Goal: Transaction & Acquisition: Purchase product/service

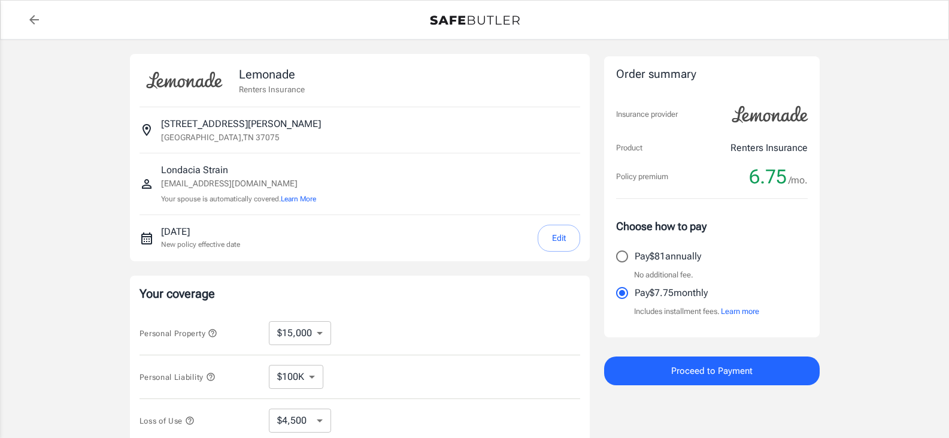
select select "15000"
select select "500"
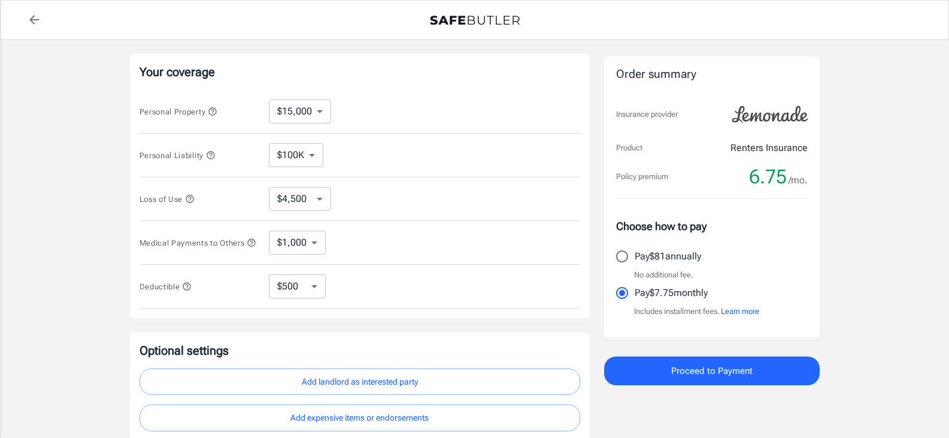
scroll to position [299, 0]
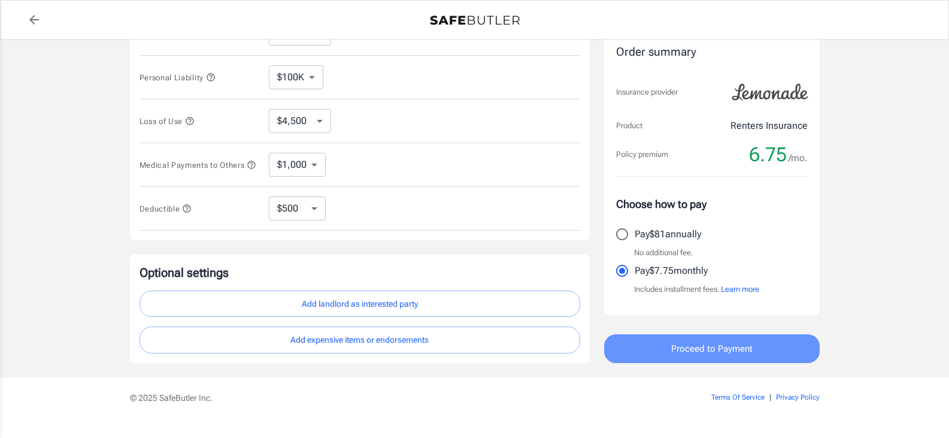
click at [703, 345] on span "Proceed to Payment" at bounding box center [711, 349] width 81 height 16
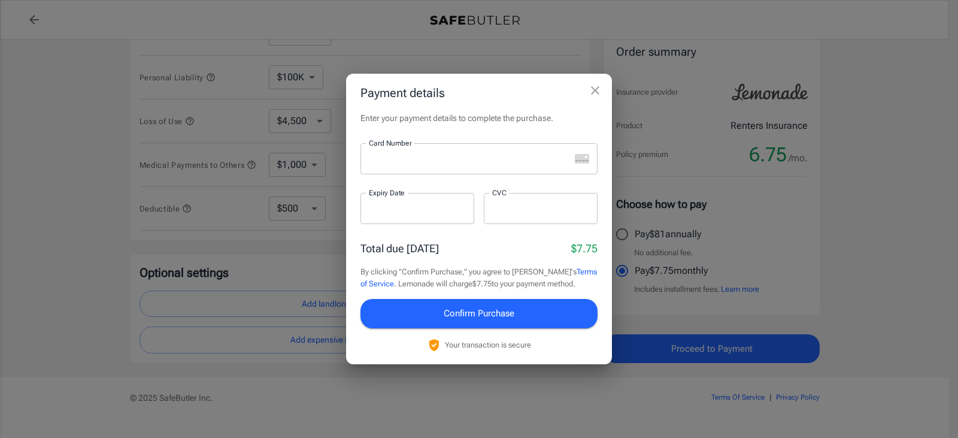
click at [406, 165] on div at bounding box center [464, 158] width 209 height 31
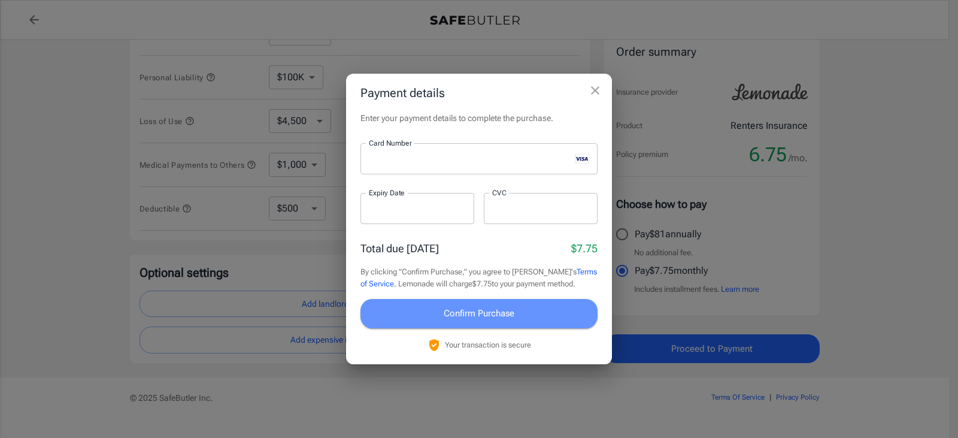
click at [497, 300] on button "Confirm Purchase" at bounding box center [478, 313] width 237 height 29
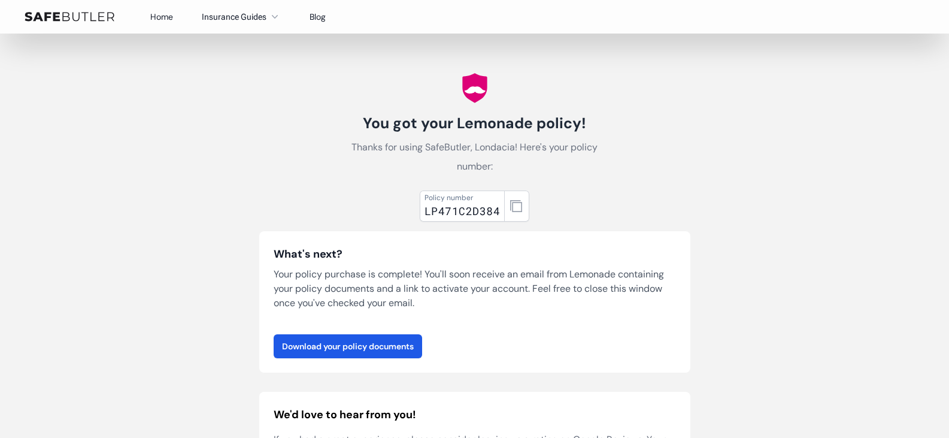
scroll to position [120, 0]
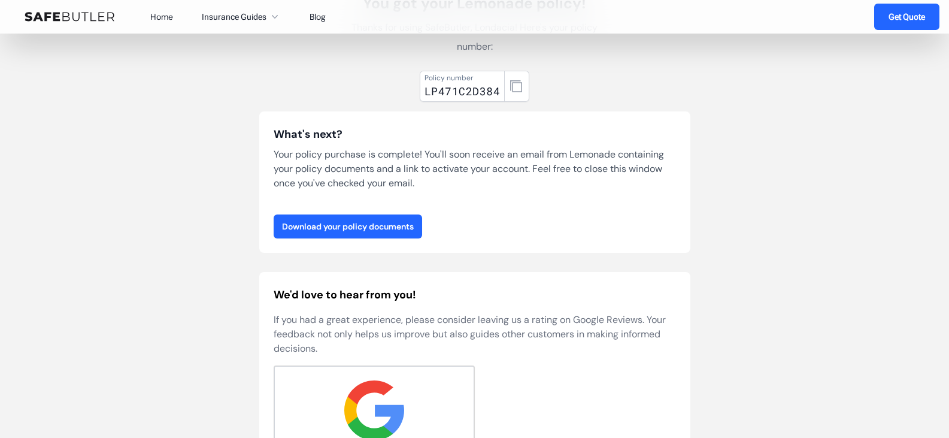
click at [354, 230] on link "Download your policy documents" at bounding box center [348, 226] width 148 height 24
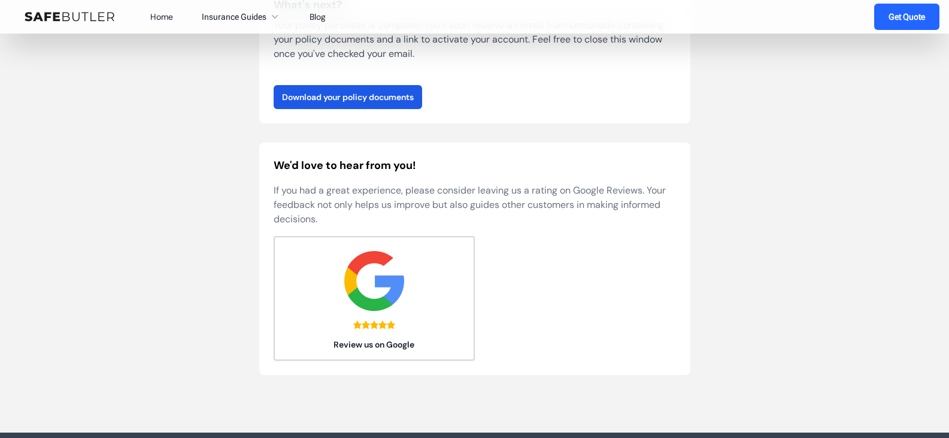
scroll to position [239, 0]
